Goal: Navigation & Orientation: Go to known website

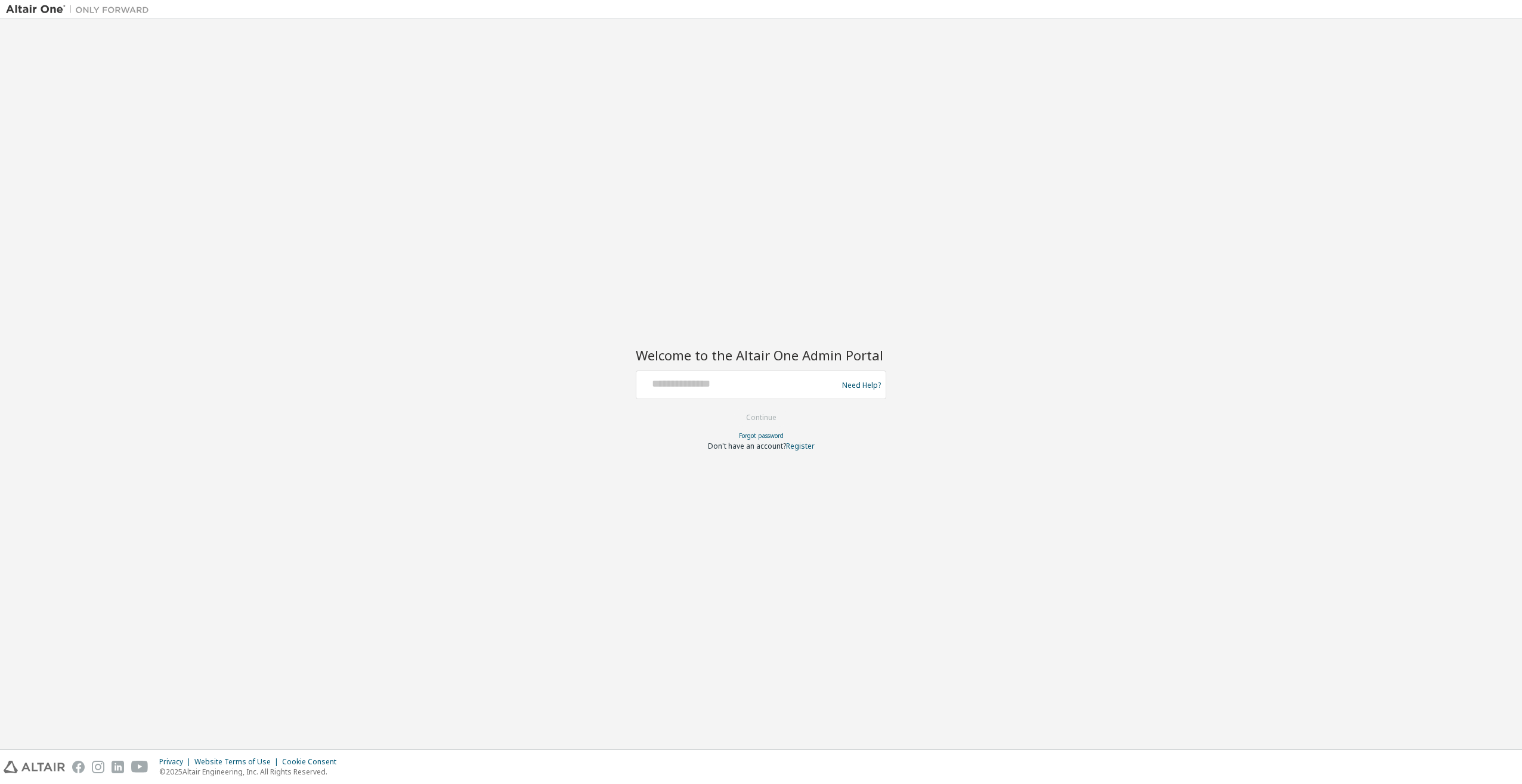
click at [733, 372] on div "Need Help?" at bounding box center [761, 384] width 251 height 28
click at [734, 380] on input "text" at bounding box center [739, 382] width 195 height 18
type input "**********"
click at [768, 412] on button "Continue" at bounding box center [761, 417] width 55 height 18
